Goal: Information Seeking & Learning: Learn about a topic

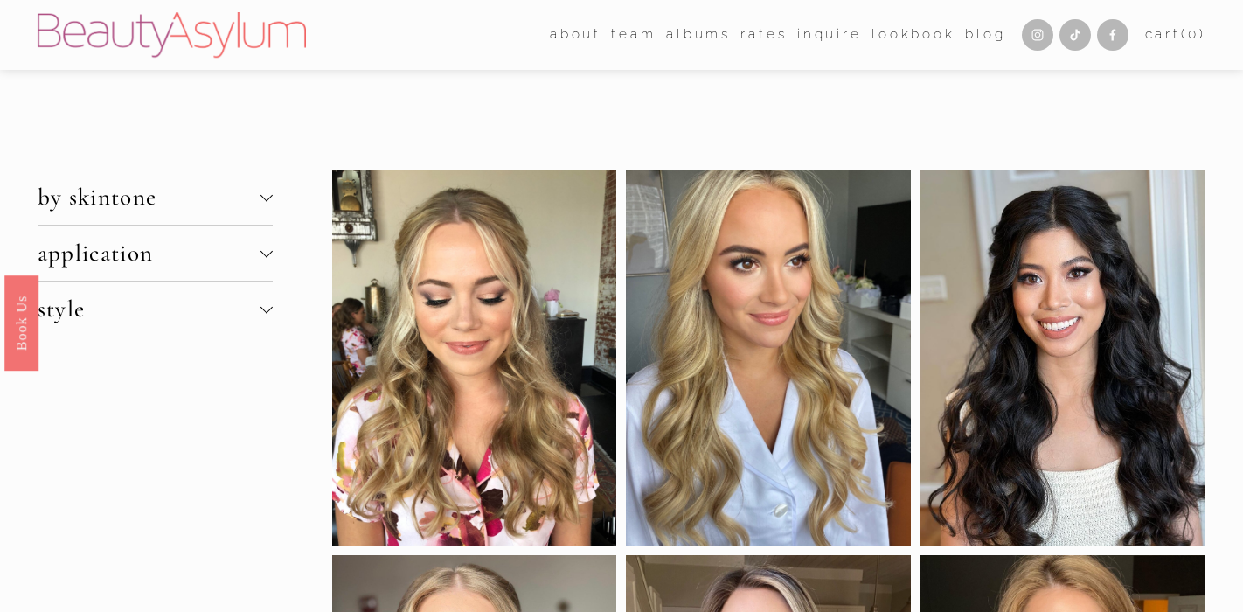
click at [198, 199] on span "by skintone" at bounding box center [150, 197] width 224 height 29
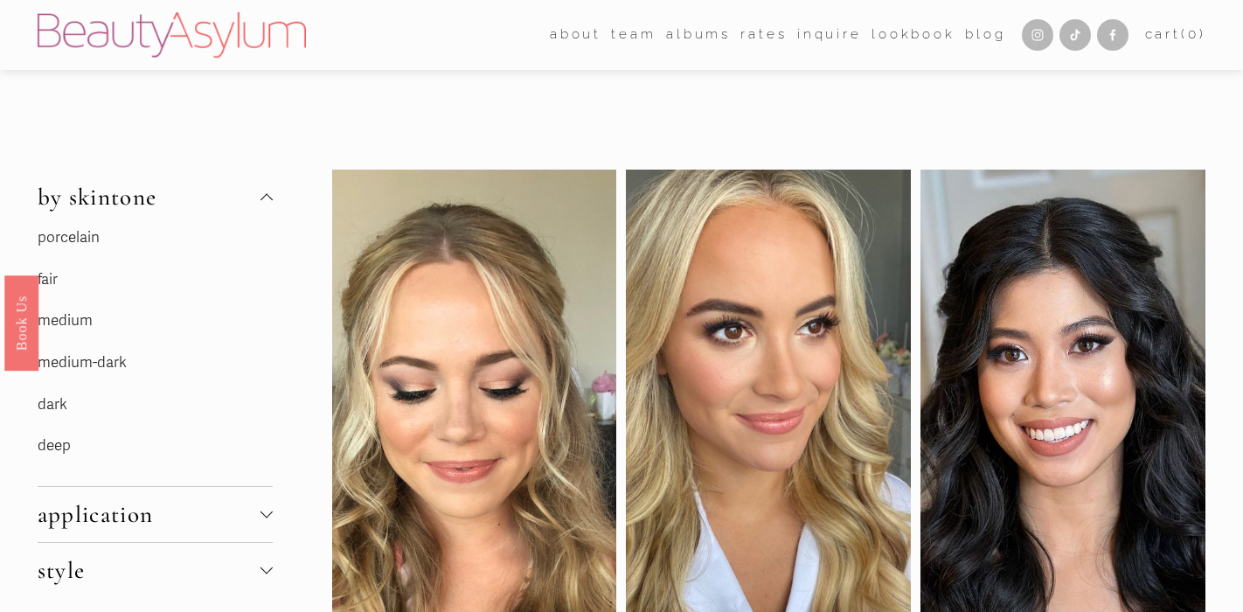
click at [121, 200] on span "by skintone" at bounding box center [150, 197] width 224 height 29
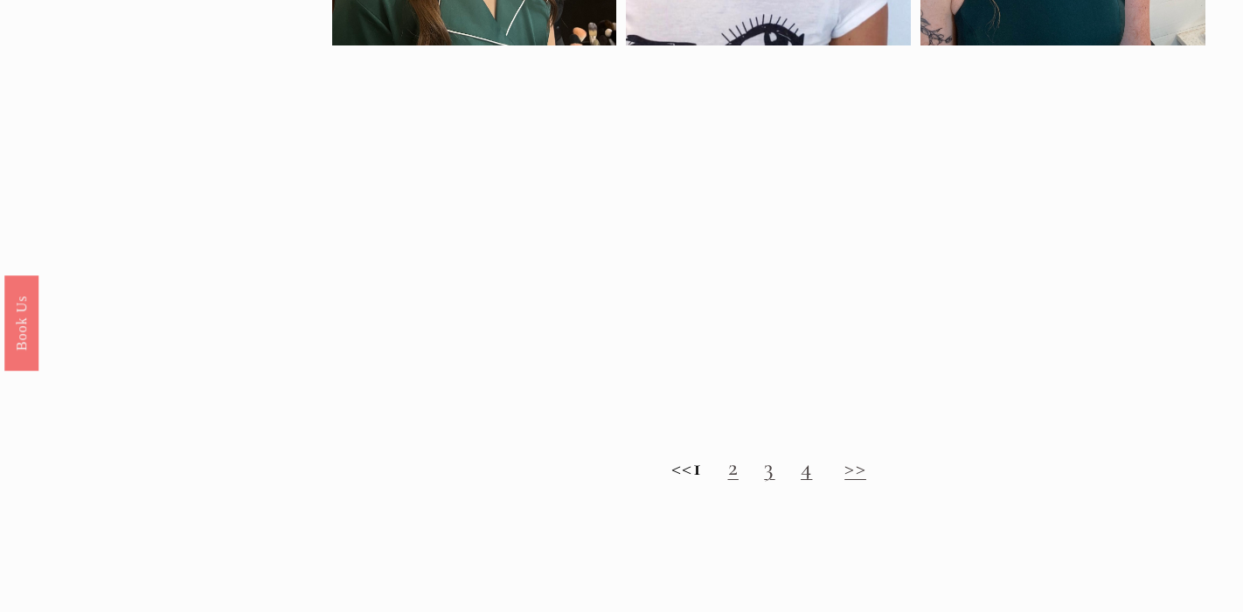
scroll to position [1581, 0]
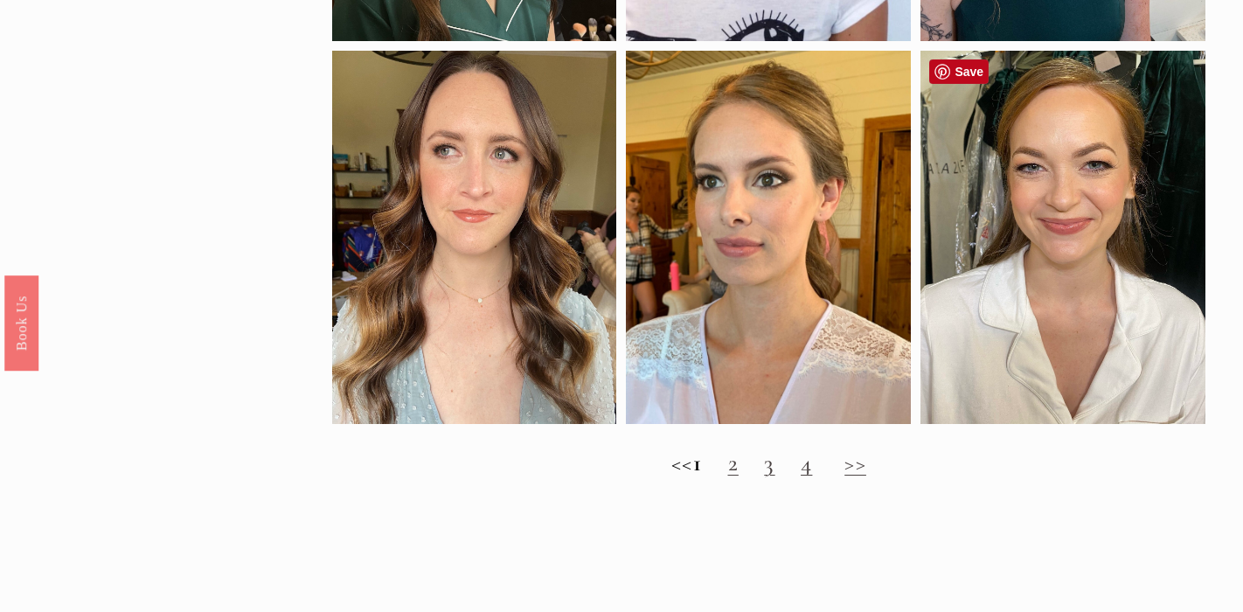
click at [1075, 352] on div at bounding box center [1063, 237] width 285 height 372
click at [973, 73] on link "Save" at bounding box center [958, 71] width 59 height 24
click at [739, 470] on link "2" at bounding box center [733, 463] width 10 height 29
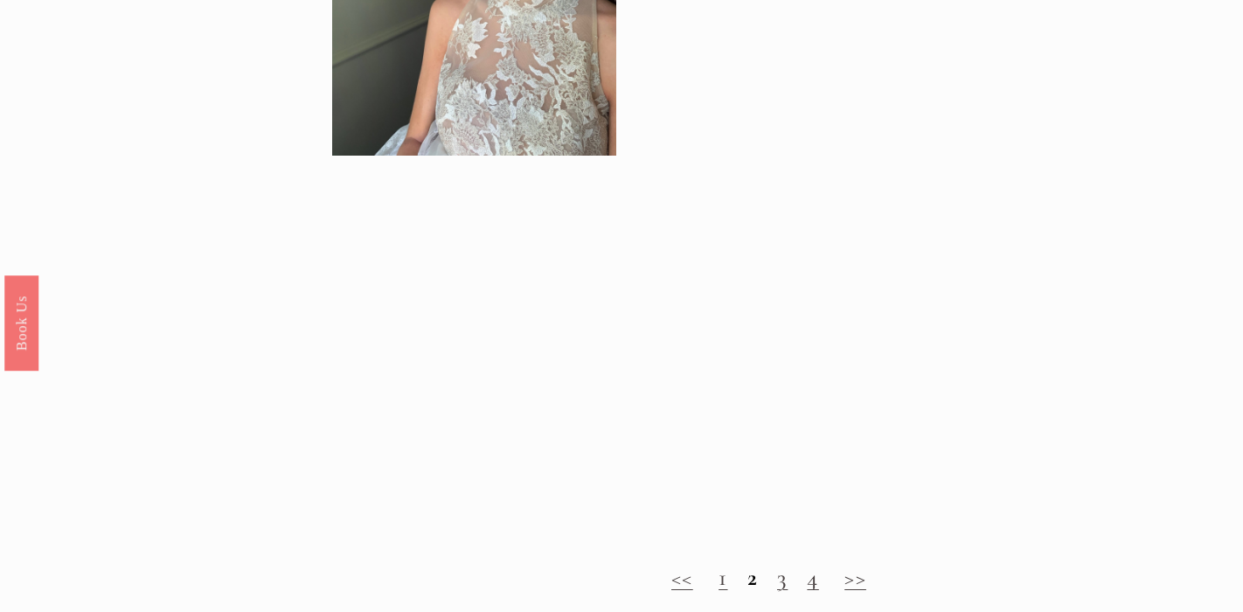
scroll to position [1472, 0]
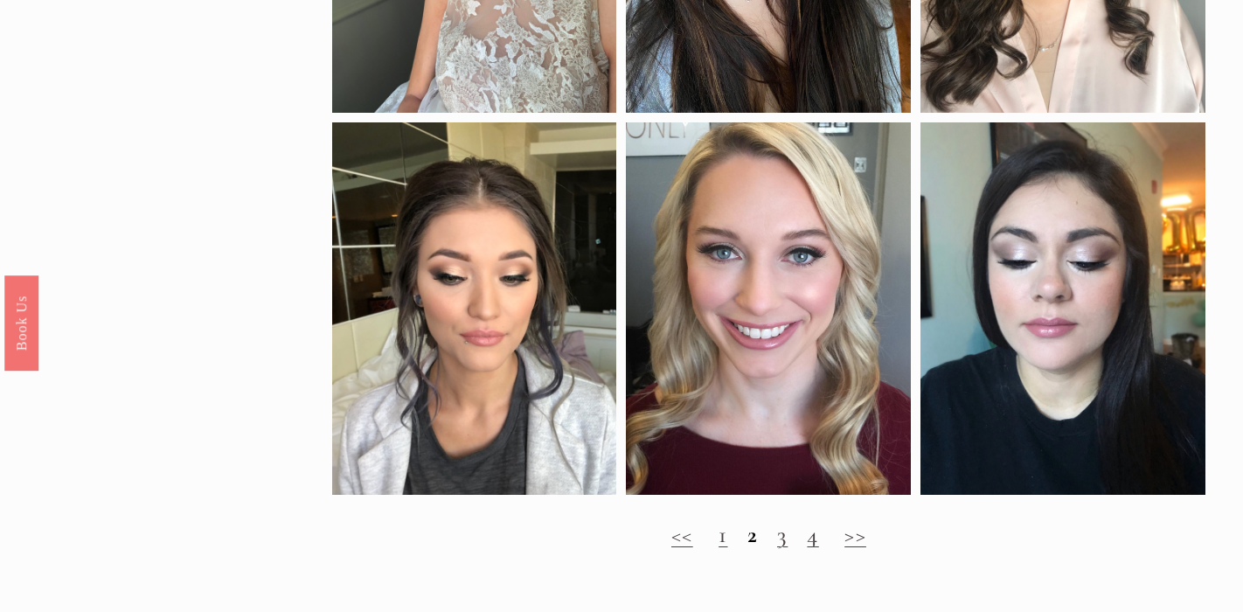
click at [784, 539] on link "3" at bounding box center [782, 534] width 10 height 29
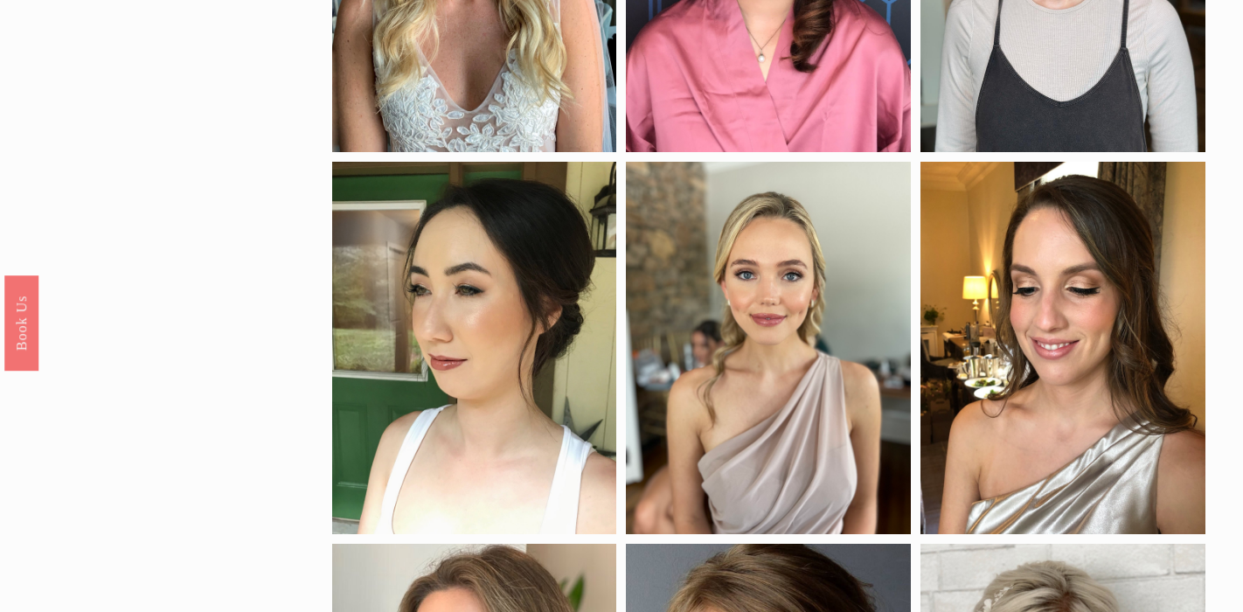
scroll to position [410, 0]
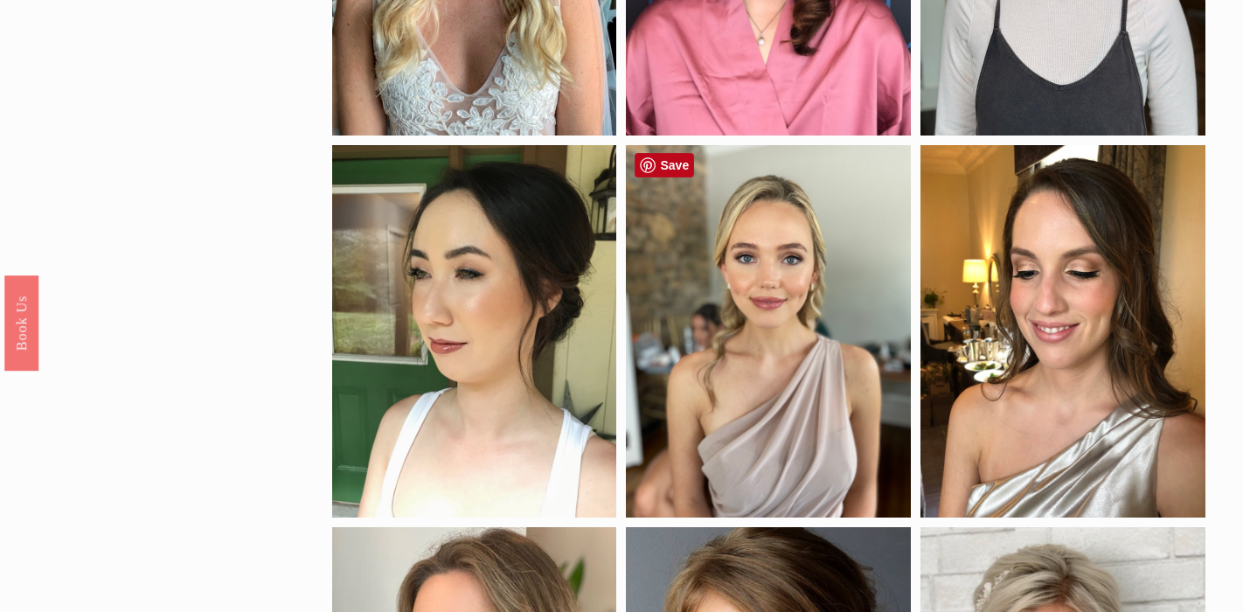
click at [708, 300] on div at bounding box center [768, 331] width 285 height 372
click at [772, 263] on div at bounding box center [768, 331] width 285 height 372
click at [772, 262] on div at bounding box center [768, 331] width 285 height 372
click at [670, 158] on link "Save" at bounding box center [664, 165] width 59 height 24
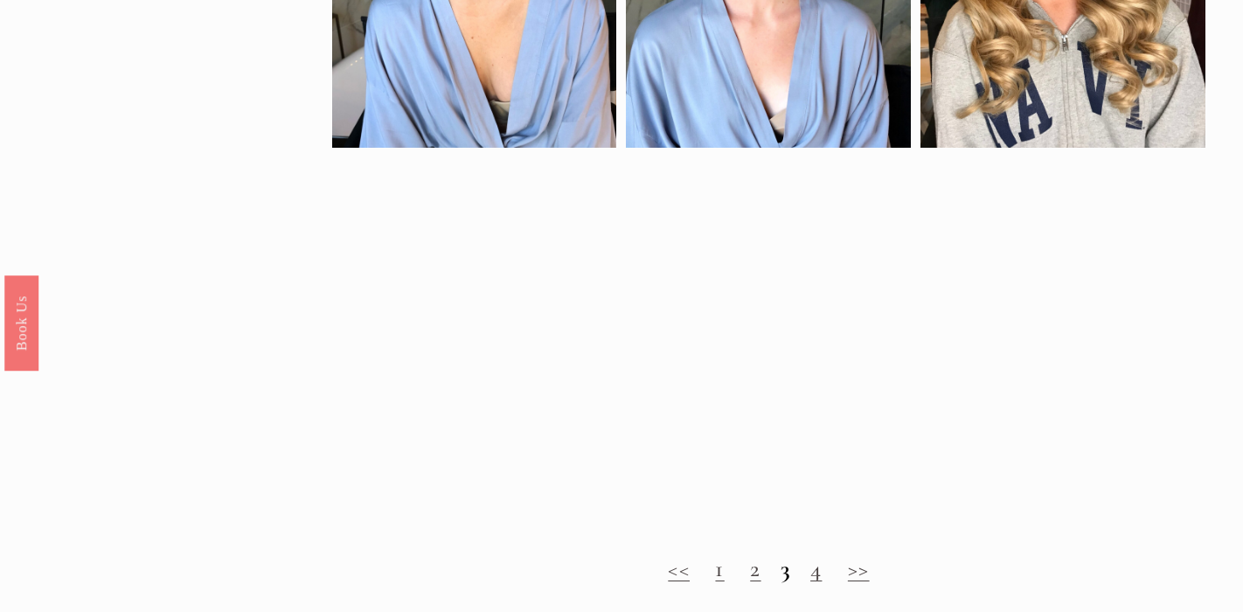
scroll to position [1618, 0]
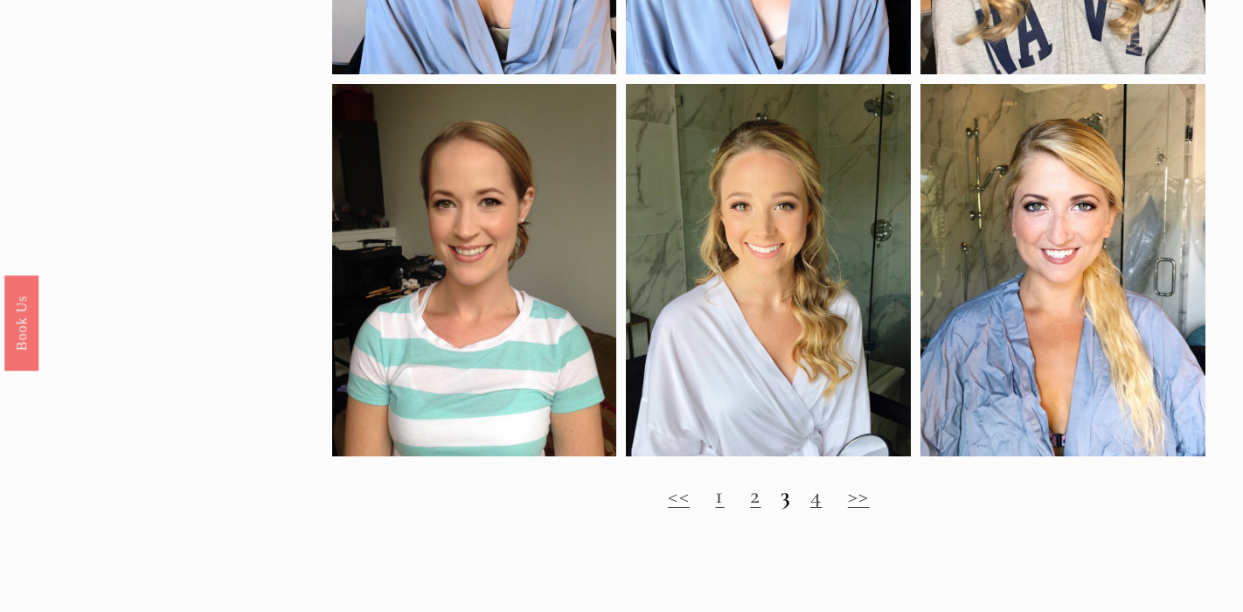
click at [814, 503] on link "4" at bounding box center [816, 495] width 11 height 29
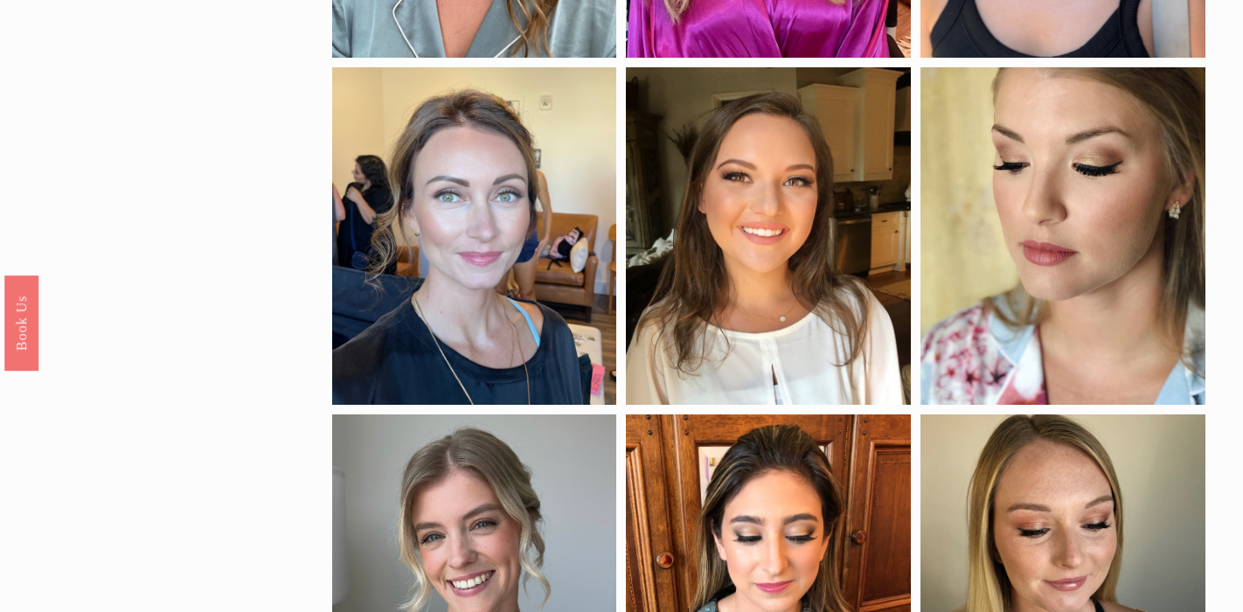
scroll to position [461, 0]
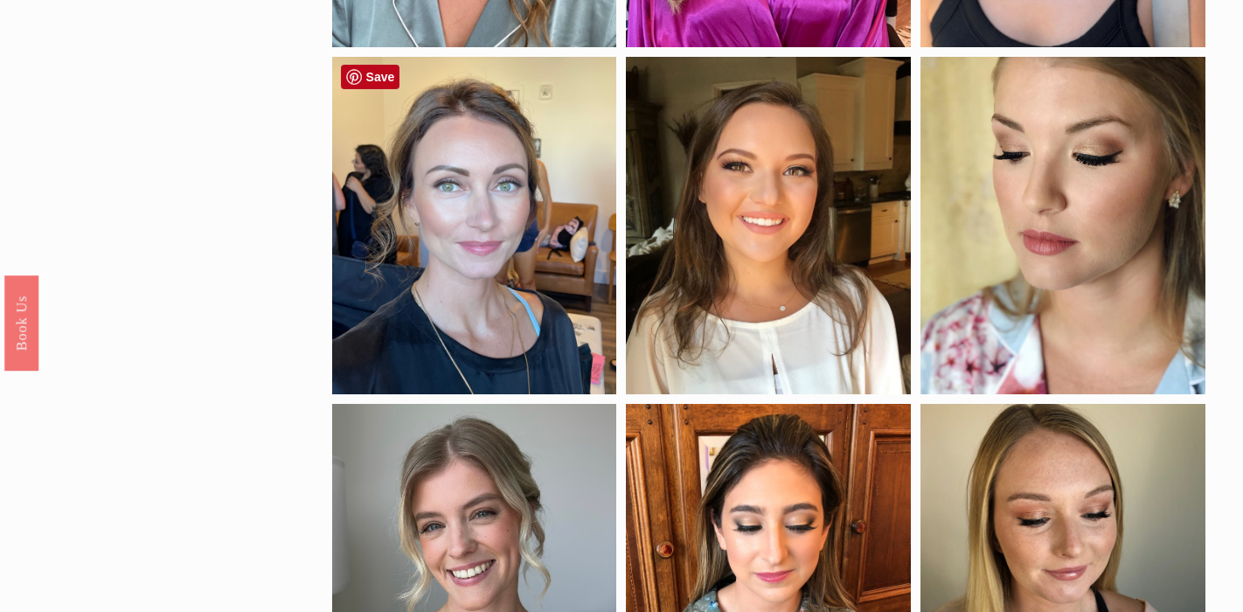
click at [505, 209] on div at bounding box center [474, 226] width 285 height 338
click at [358, 87] on link "Save" at bounding box center [370, 77] width 59 height 24
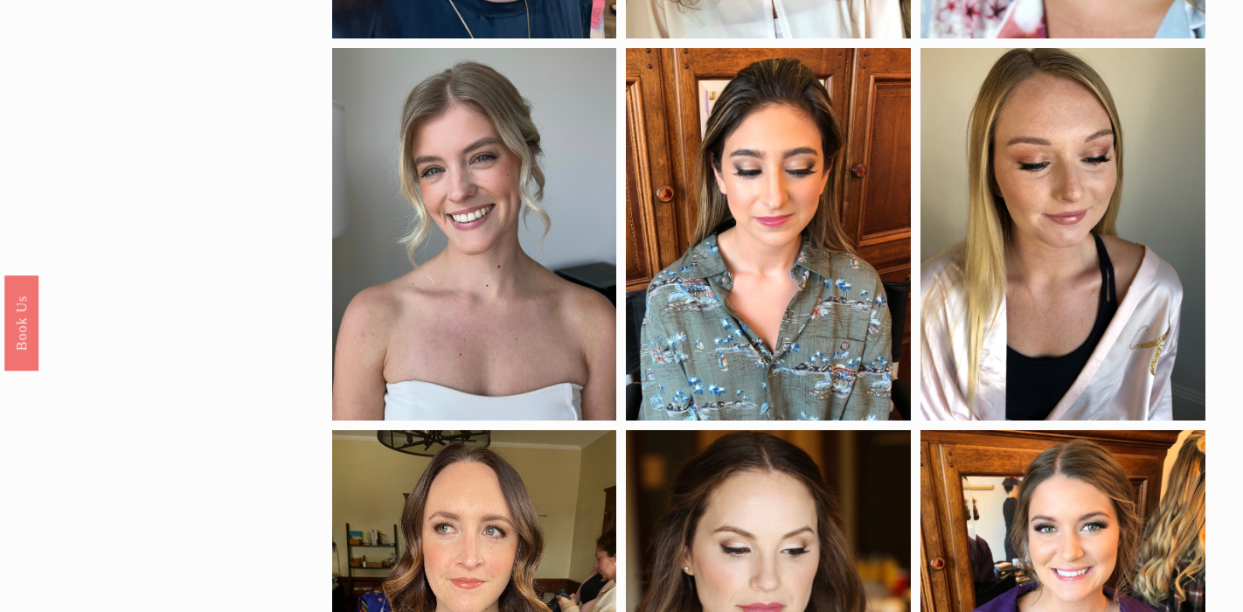
scroll to position [811, 0]
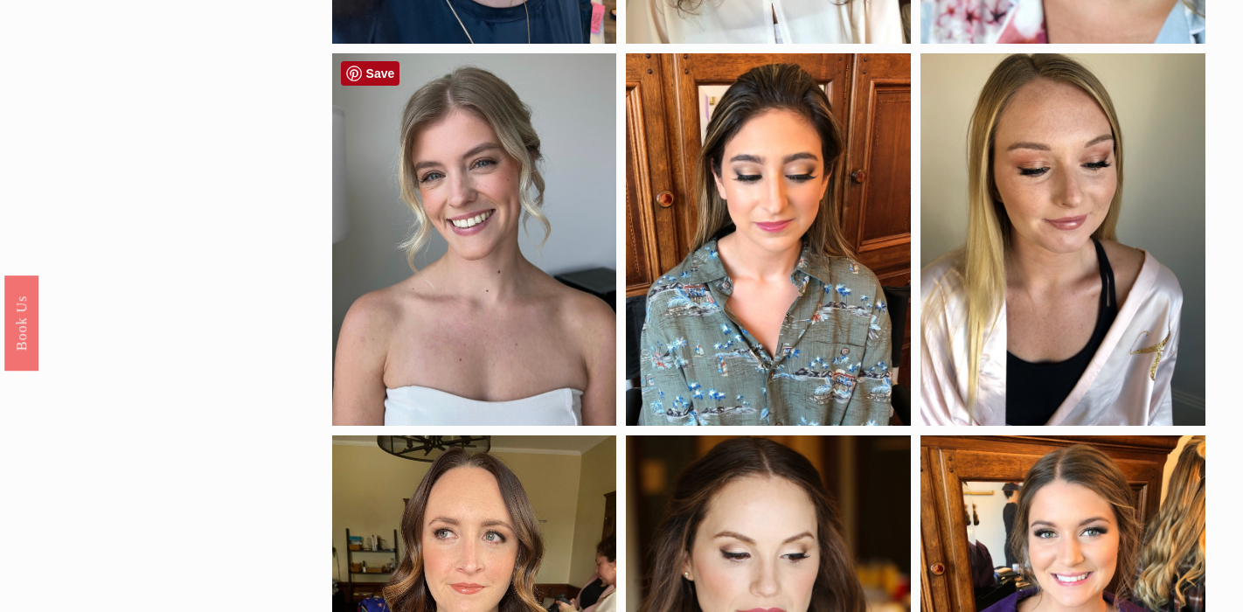
click at [374, 73] on link "Save" at bounding box center [370, 73] width 59 height 24
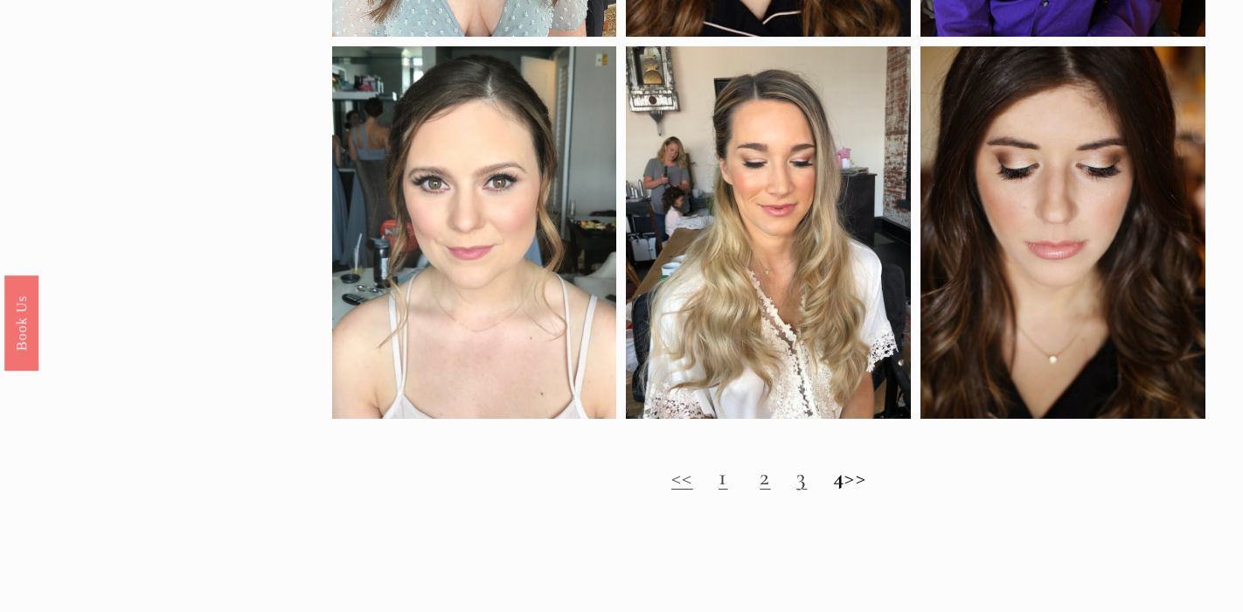
scroll to position [1606, 0]
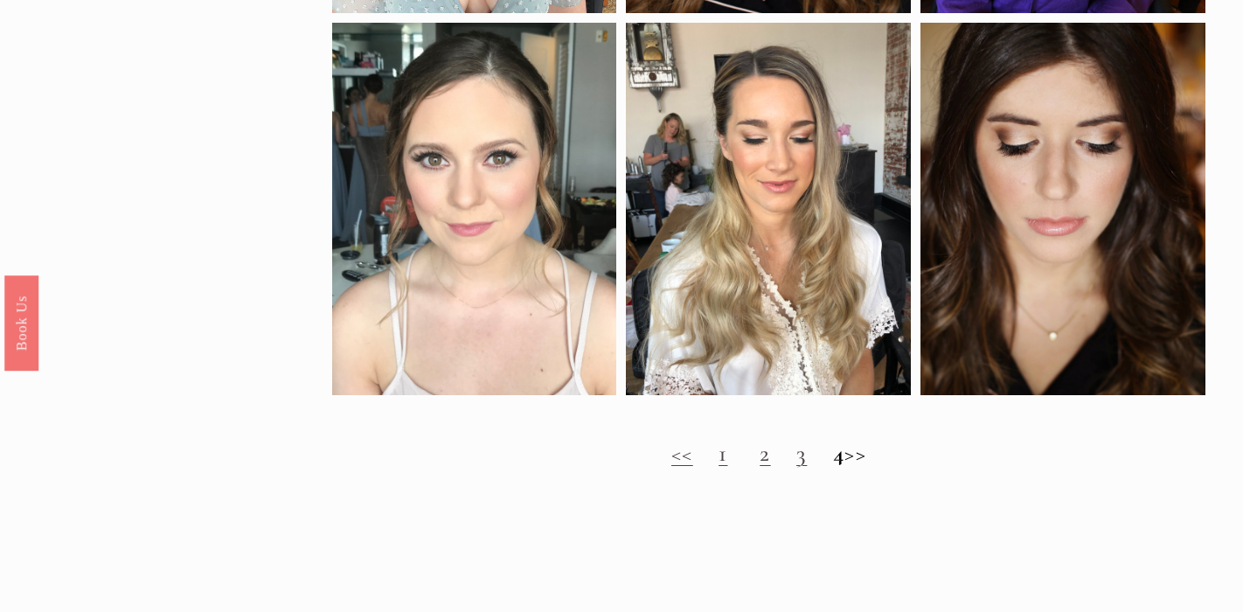
click at [878, 456] on h2 "<< 1 2 3 4 >>" at bounding box center [769, 454] width 874 height 28
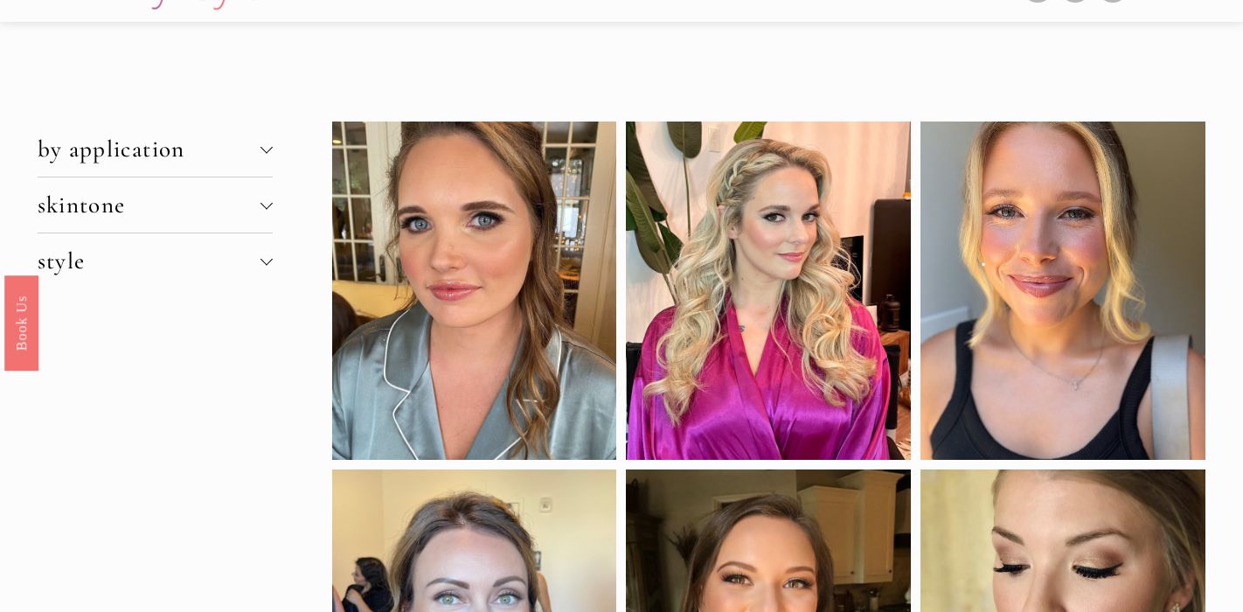
scroll to position [0, 0]
